Goal: Task Accomplishment & Management: Manage account settings

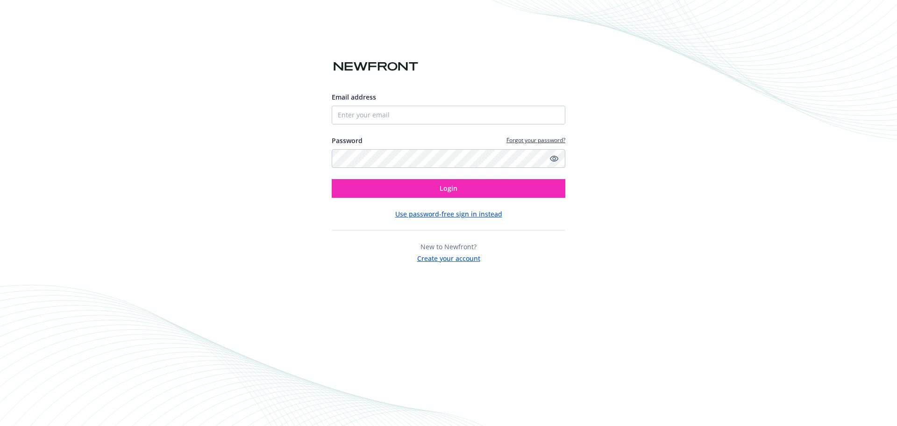
click at [609, 121] on div "Email address Password Forgot your password? Login Use password-free sign in in…" at bounding box center [448, 213] width 897 height 426
click at [332, 124] on div at bounding box center [332, 124] width 0 height 0
type input "[EMAIL_ADDRESS][PERSON_NAME][DOMAIN_NAME]"
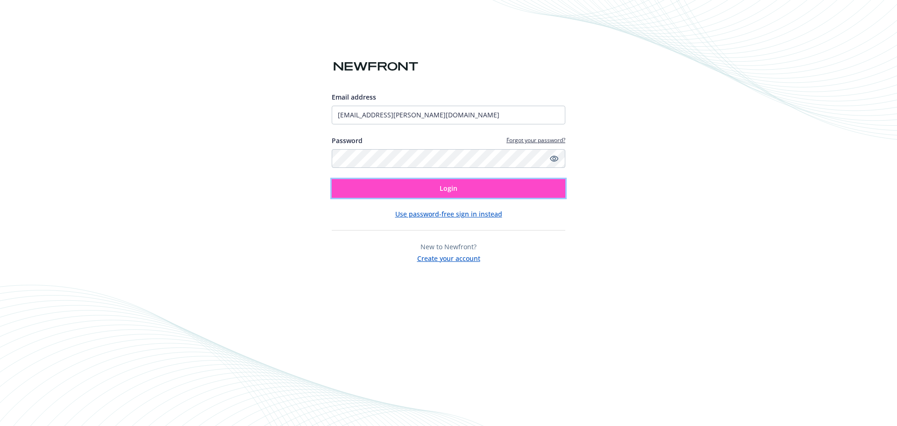
click at [443, 192] on span "Login" at bounding box center [449, 188] width 18 height 9
